Goal: Information Seeking & Learning: Learn about a topic

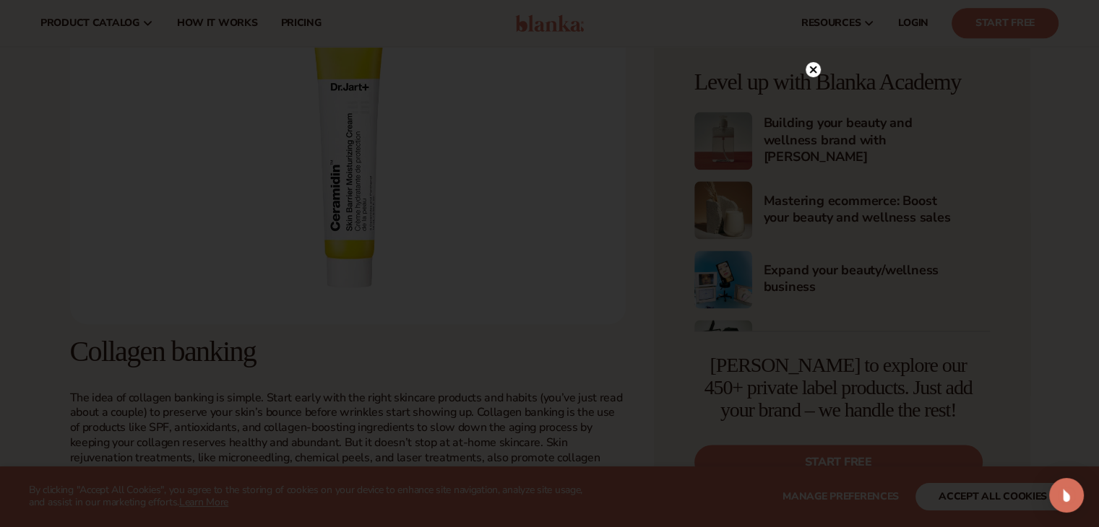
scroll to position [1828, 0]
click at [809, 98] on circle at bounding box center [812, 99] width 15 height 15
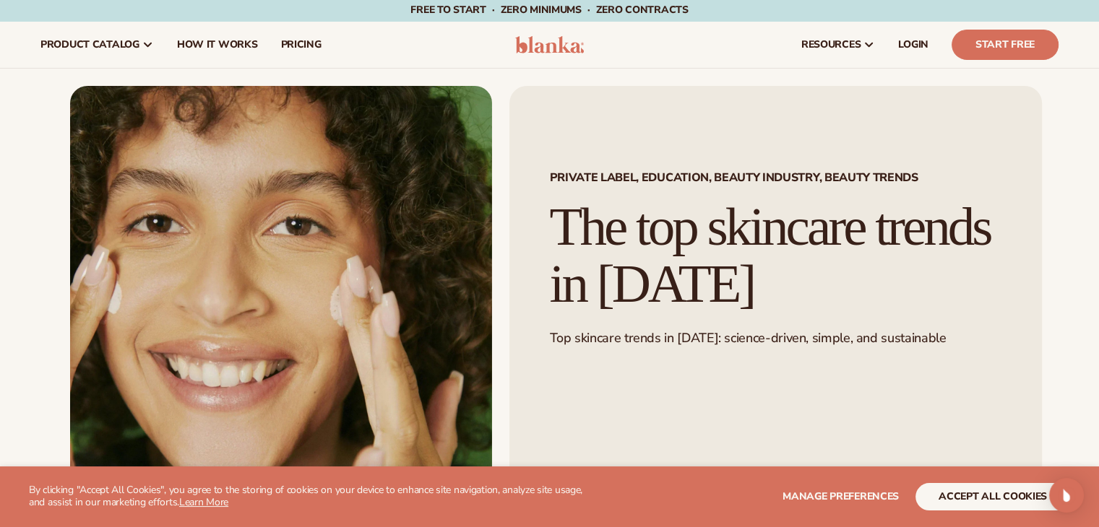
scroll to position [0, 0]
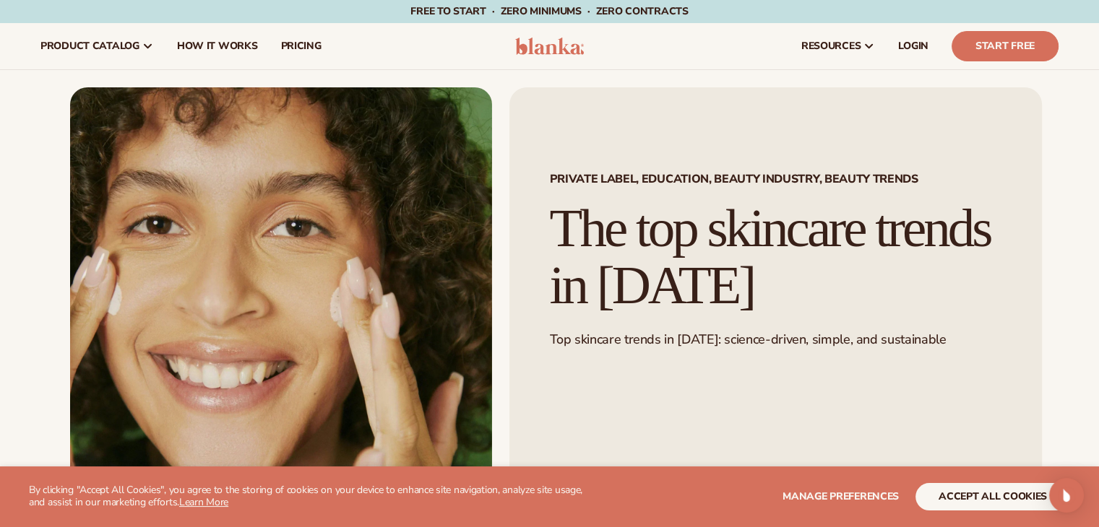
drag, startPoint x: 545, startPoint y: 209, endPoint x: 852, endPoint y: 298, distance: 320.3
click at [852, 298] on div "Private Label, Education, Beauty Industry, Beauty Trends The top skincare trend…" at bounding box center [775, 320] width 532 height 467
copy h1 "The top skincare trends in [DATE]"
